Goal: Transaction & Acquisition: Purchase product/service

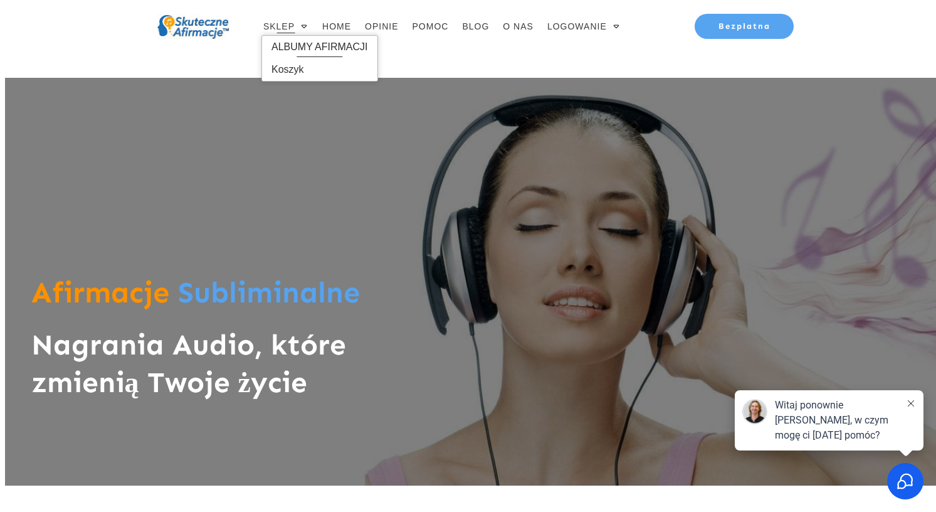
click at [293, 46] on span "ALBUMY AFIRMACJI" at bounding box center [319, 47] width 97 height 20
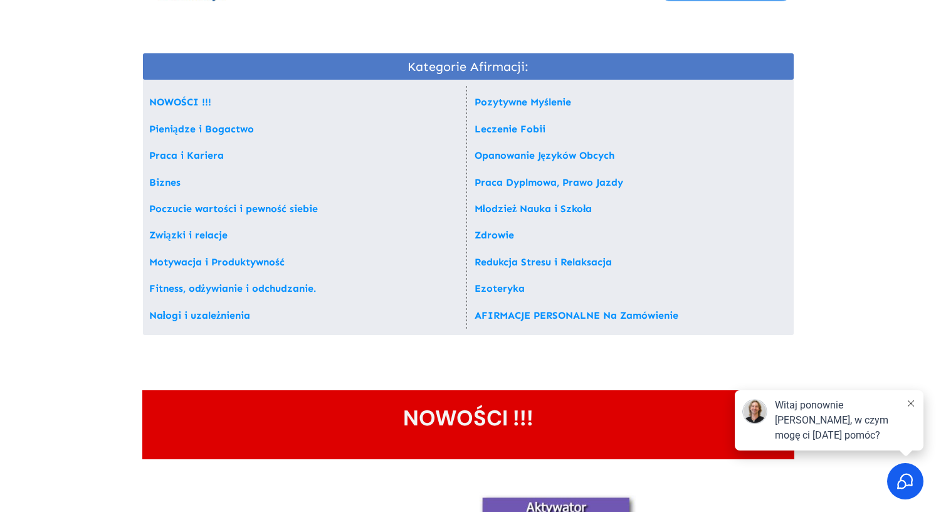
scroll to position [44, 0]
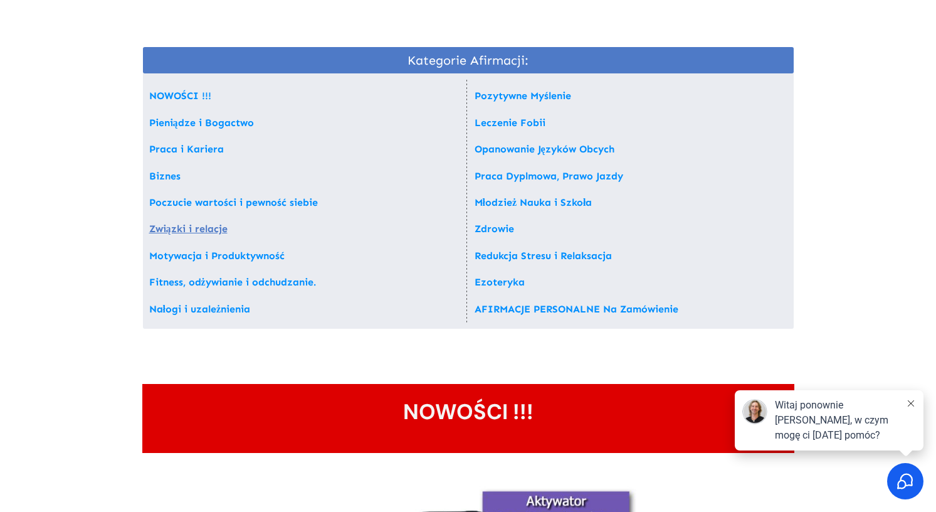
click at [193, 228] on link "Związki i relacje" at bounding box center [188, 229] width 78 height 12
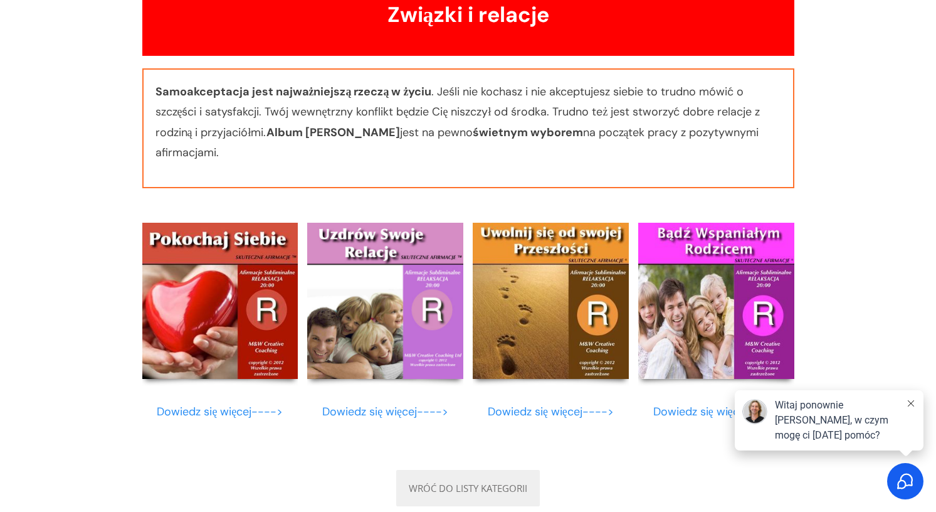
click at [238, 305] on img at bounding box center [220, 301] width 156 height 156
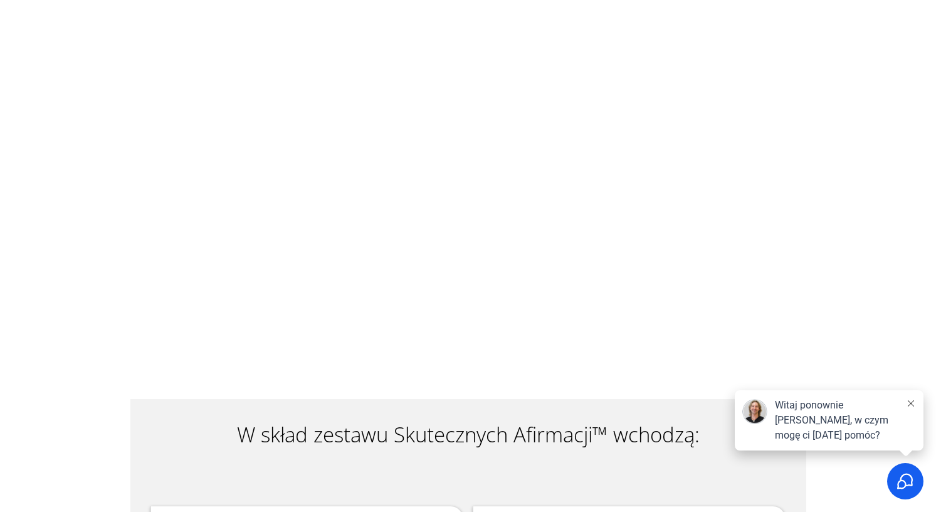
scroll to position [1292, 0]
